Goal: Entertainment & Leisure: Consume media (video, audio)

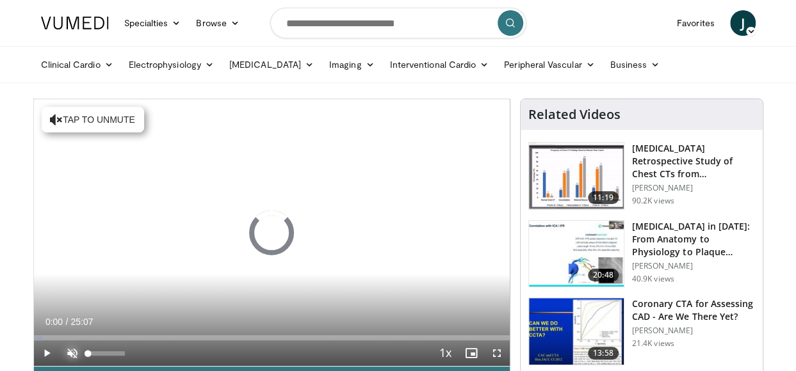
click at [67, 361] on span "Video Player" at bounding box center [73, 354] width 26 height 26
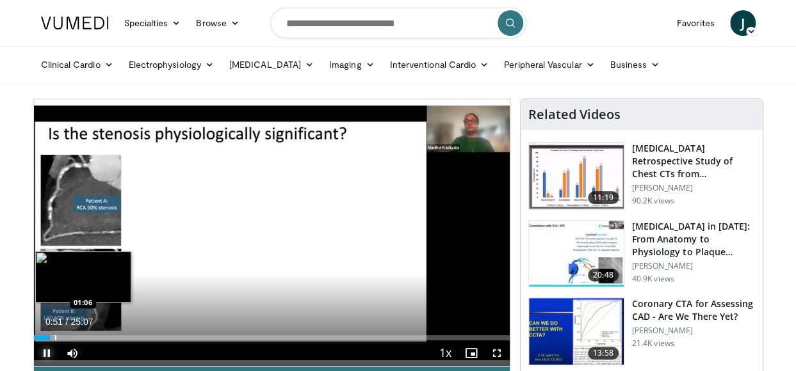
drag, startPoint x: 43, startPoint y: 341, endPoint x: 54, endPoint y: 340, distance: 11.6
click at [54, 341] on div "Current Time 0:51 / Duration 25:07 Pause Skip Backward Skip Forward Mute Loaded…" at bounding box center [272, 354] width 476 height 26
drag, startPoint x: 42, startPoint y: 339, endPoint x: 87, endPoint y: 335, distance: 44.9
click at [87, 335] on div "Progress Bar" at bounding box center [87, 337] width 1 height 5
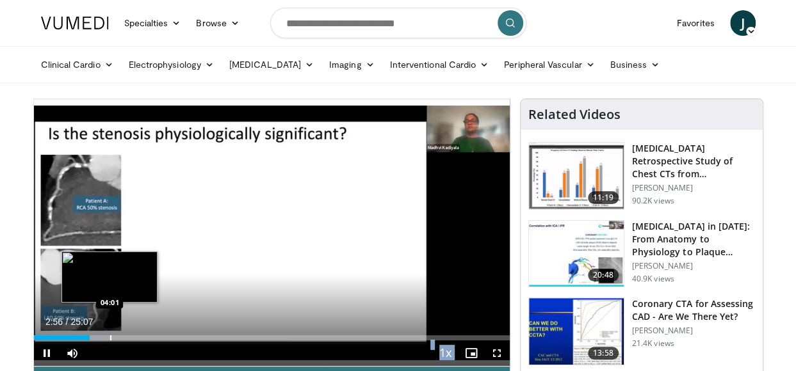
drag, startPoint x: 87, startPoint y: 335, endPoint x: 110, endPoint y: 333, distance: 23.1
click at [110, 333] on video-js "**********" at bounding box center [272, 233] width 476 height 268
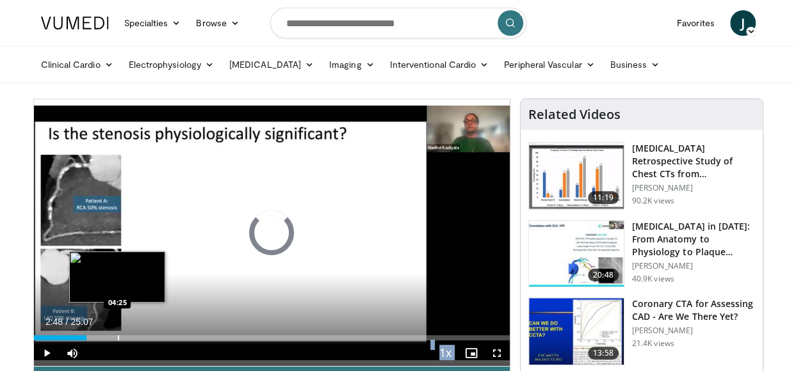
drag, startPoint x: 86, startPoint y: 329, endPoint x: 117, endPoint y: 329, distance: 31.4
click at [117, 329] on div "Loaded : 0.00% 04:25 04:25" at bounding box center [272, 334] width 476 height 12
